Goal: Find specific page/section: Find specific page/section

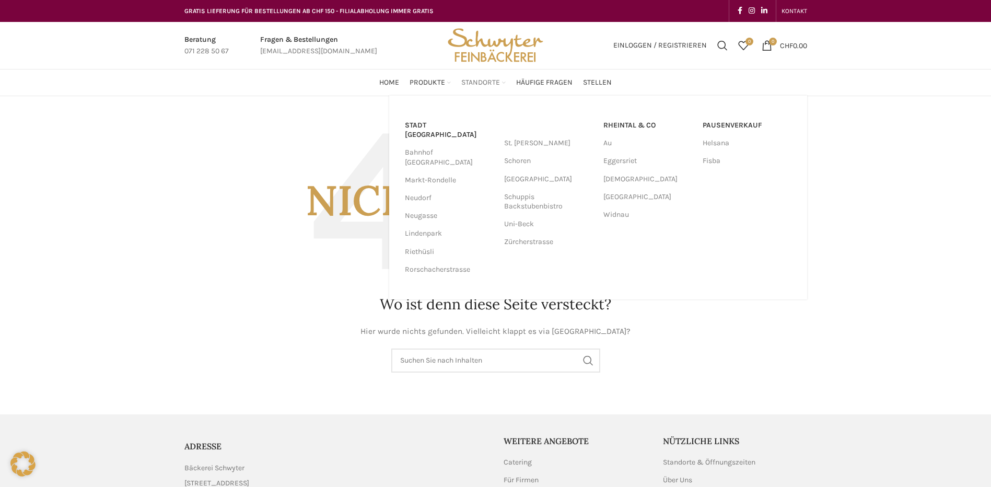
click at [482, 81] on span "Standorte" at bounding box center [480, 83] width 39 height 10
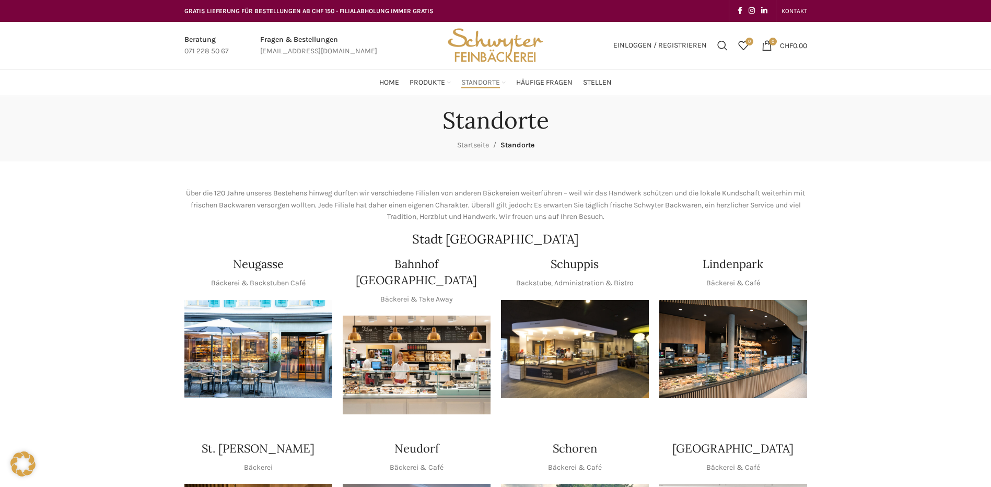
click at [223, 350] on img "1 / 1" at bounding box center [258, 349] width 148 height 99
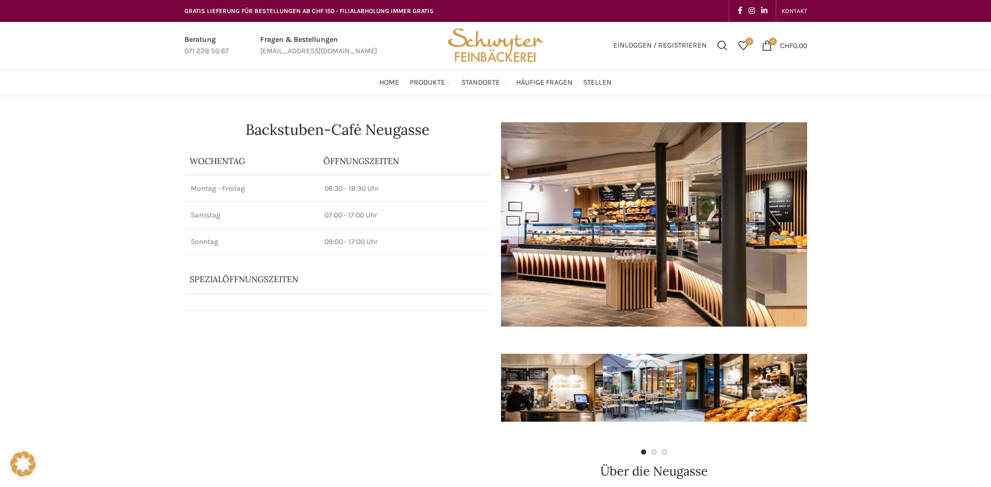
click at [492, 42] on img "Site logo" at bounding box center [495, 45] width 102 height 47
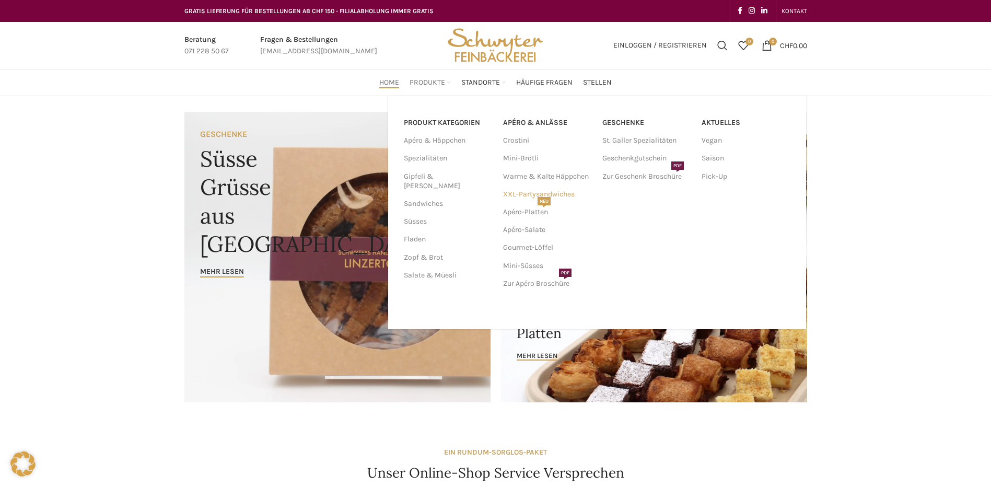
click at [525, 192] on link "XXL-Partysandwiches" at bounding box center [547, 194] width 89 height 18
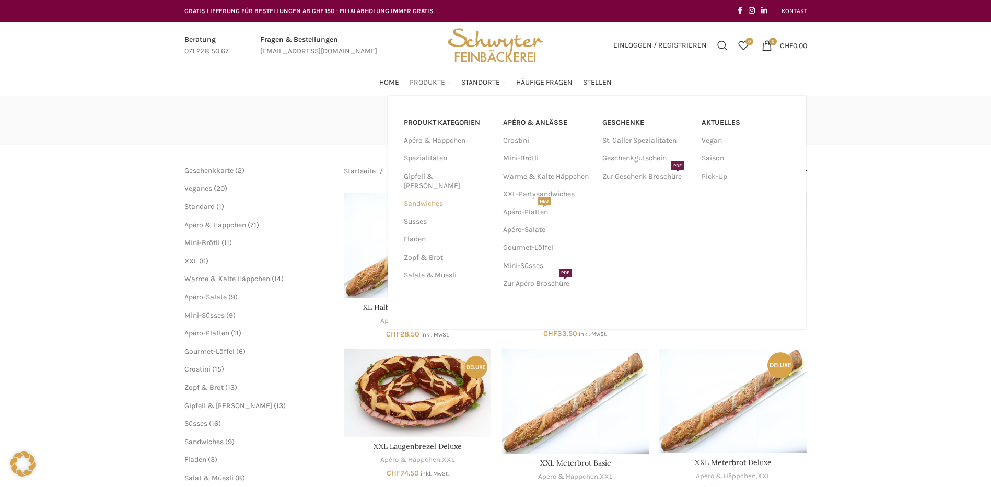
click at [432, 196] on link "Sandwiches" at bounding box center [447, 204] width 87 height 18
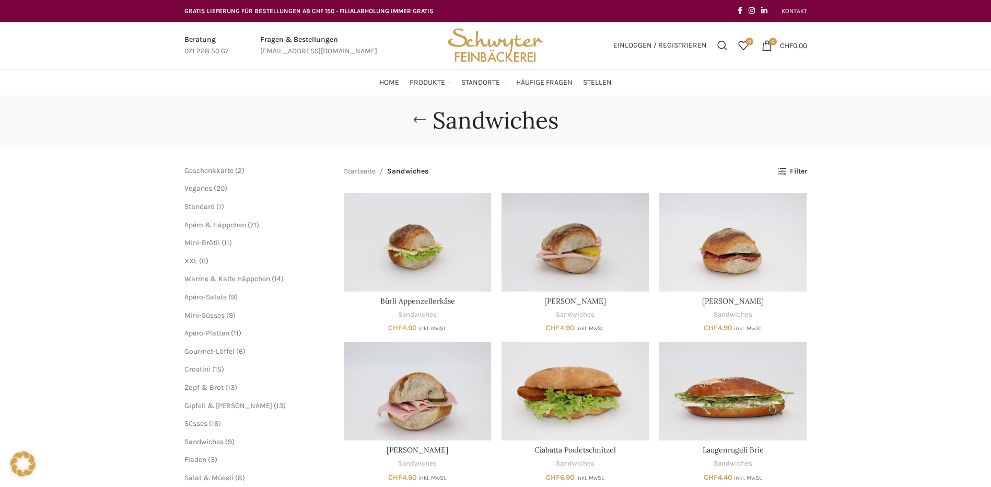
click at [509, 48] on img "Site logo" at bounding box center [495, 45] width 102 height 47
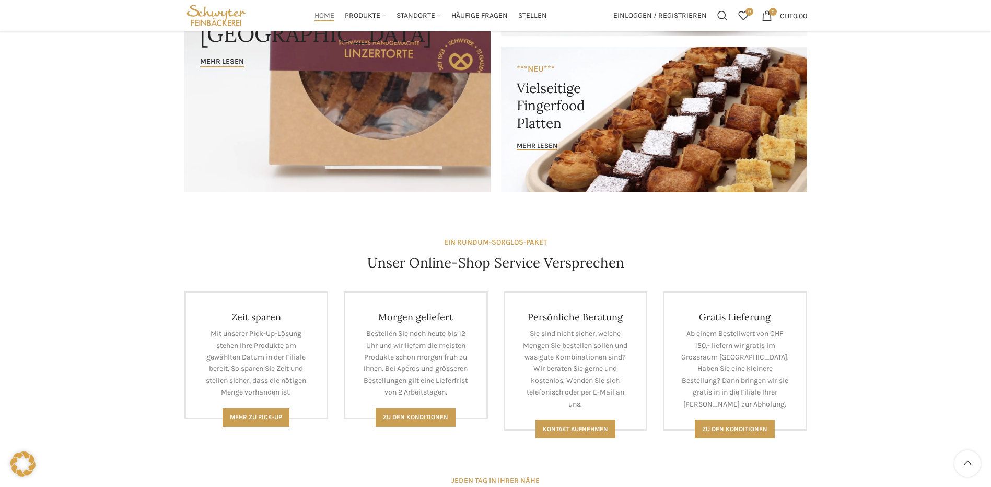
scroll to position [471, 0]
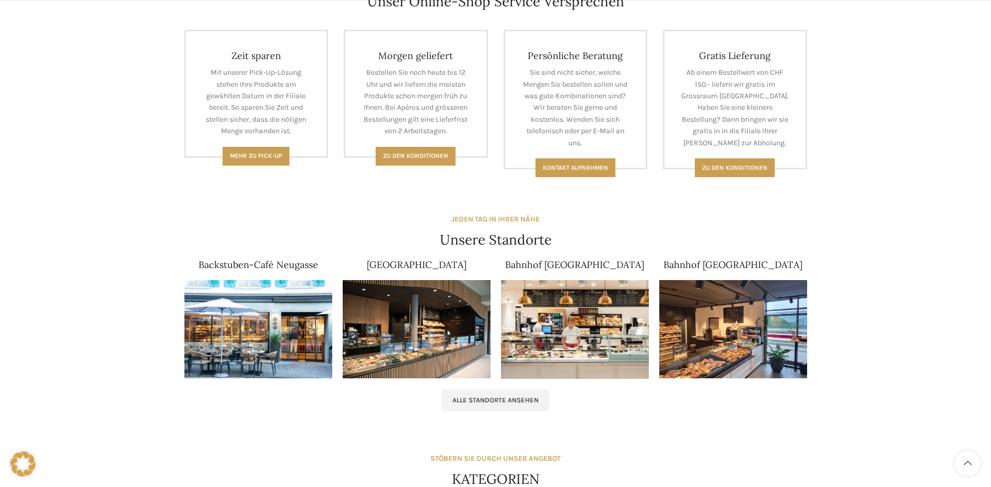
click at [224, 342] on img at bounding box center [258, 329] width 148 height 99
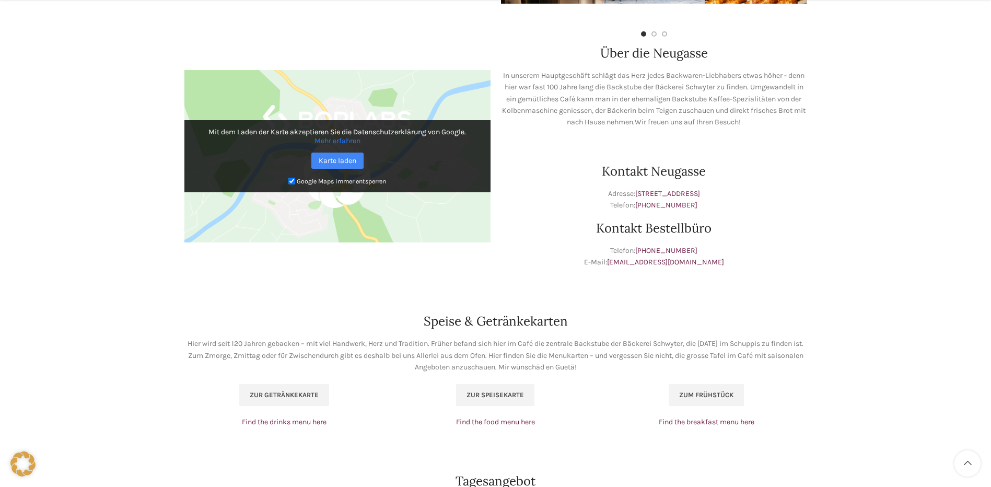
scroll to position [470, 0]
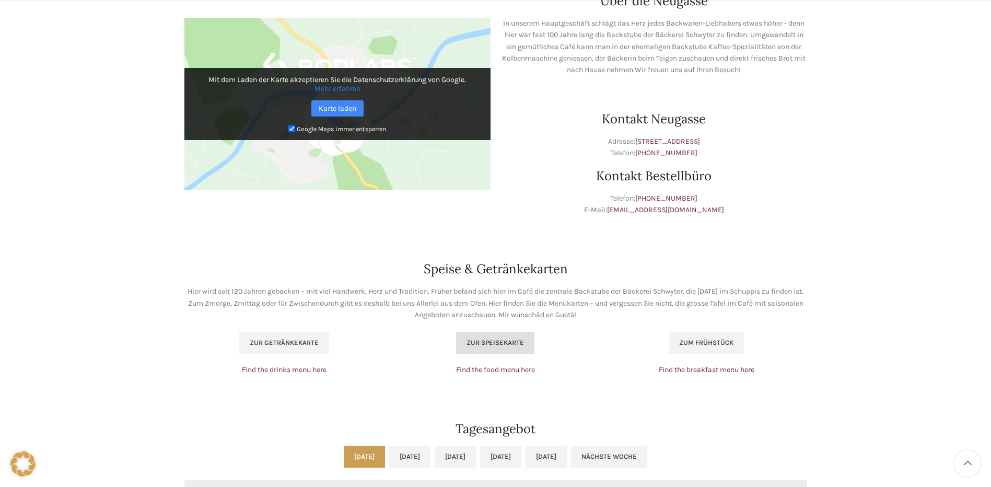
click at [498, 346] on span "Zur Speisekarte" at bounding box center [494, 342] width 57 height 8
